Goal: Check status: Check status

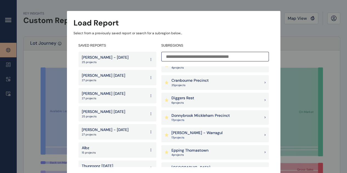
scroll to position [183, 0]
click at [187, 134] on p "[PERSON_NAME] - Warragul" at bounding box center [196, 132] width 51 height 5
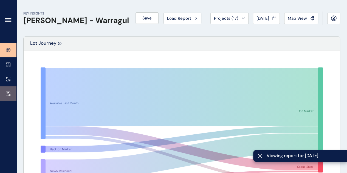
click at [5, 89] on link at bounding box center [8, 93] width 16 height 15
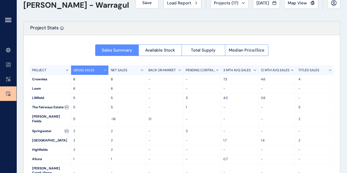
scroll to position [10, 0]
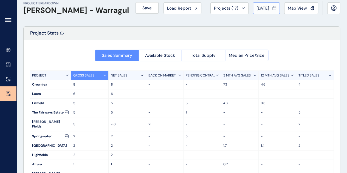
click at [263, 9] on span "[DATE]" at bounding box center [262, 7] width 13 height 5
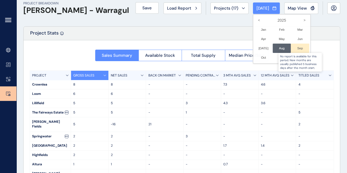
click at [295, 51] on div at bounding box center [300, 48] width 18 height 9
click at [200, 27] on div at bounding box center [173, 86] width 347 height 173
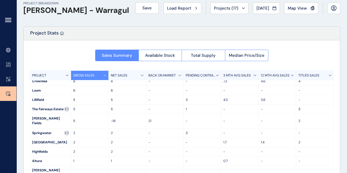
scroll to position [0, 0]
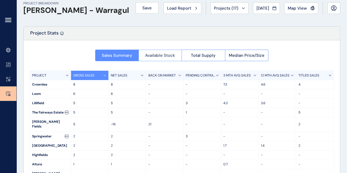
click at [157, 59] on button "Available Stock" at bounding box center [159, 56] width 43 height 12
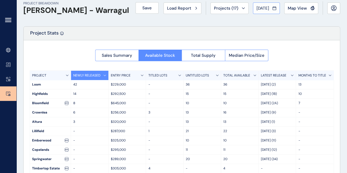
click at [268, 7] on span "[DATE]" at bounding box center [262, 7] width 13 height 5
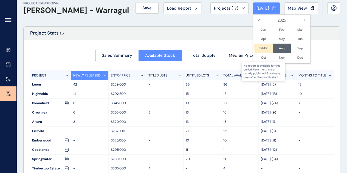
click at [259, 51] on li "[DATE] No report is available for this period. New months are usually published…" at bounding box center [263, 48] width 18 height 9
